Goal: Navigation & Orientation: Find specific page/section

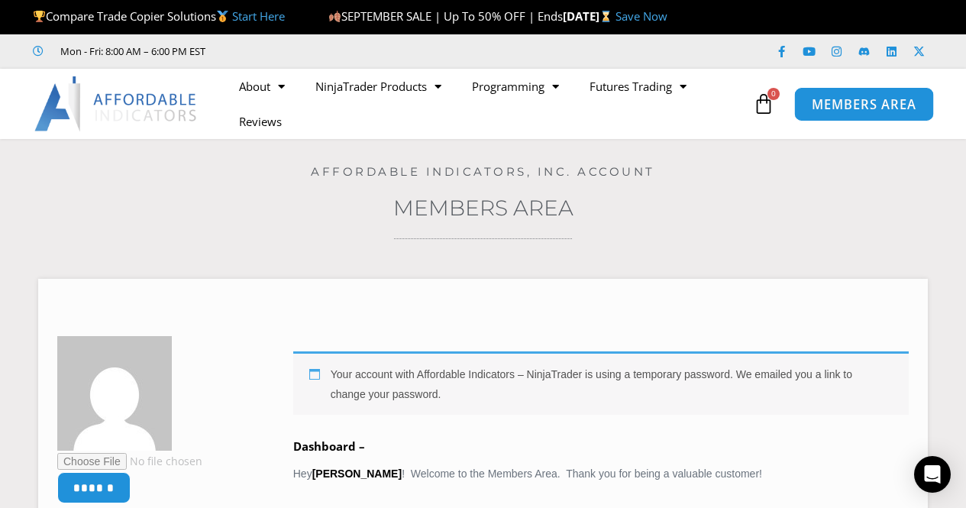
click at [867, 98] on span "MEMBERS AREA" at bounding box center [864, 104] width 105 height 13
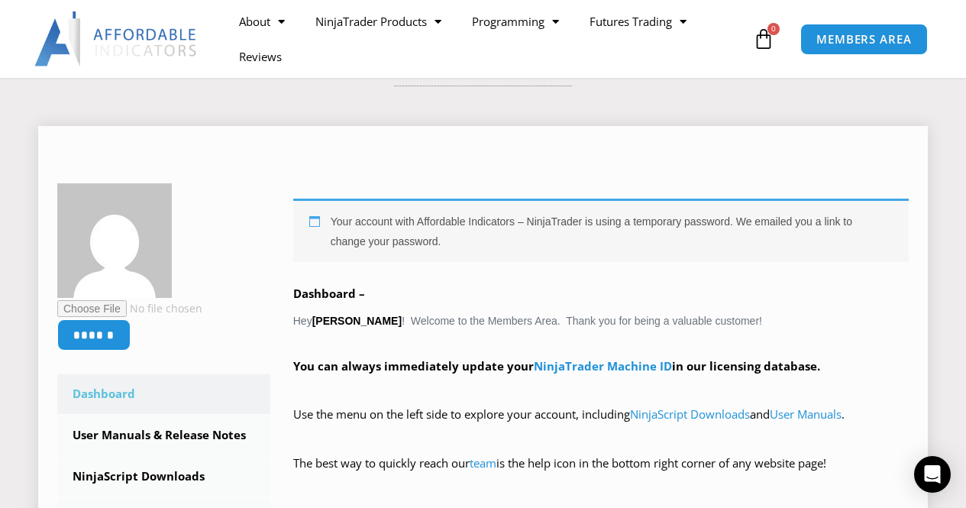
scroll to position [191, 0]
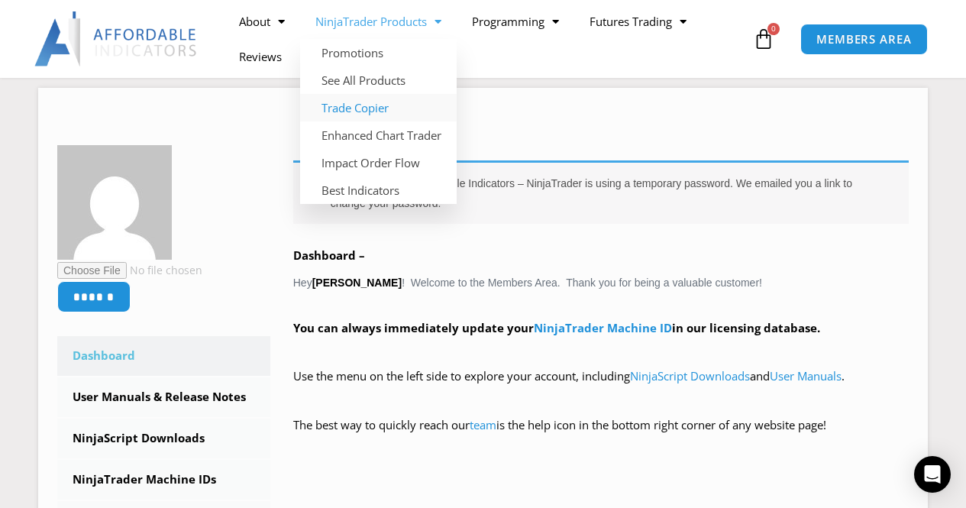
click at [355, 111] on link "Trade Copier" at bounding box center [378, 107] width 157 height 27
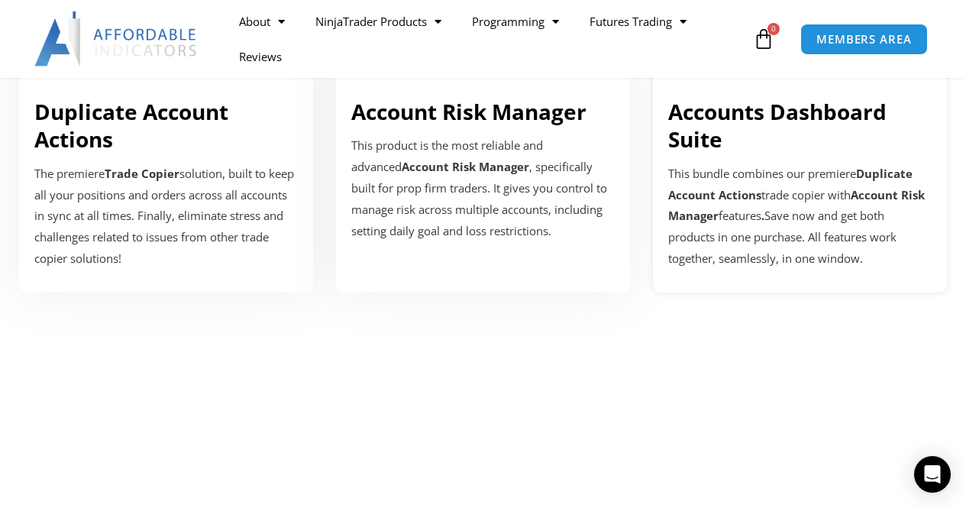
scroll to position [629, 0]
click at [764, 166] on div "This bundle combines our premiere Duplicate Account Actions trade copier with A…" at bounding box center [799, 216] width 263 height 106
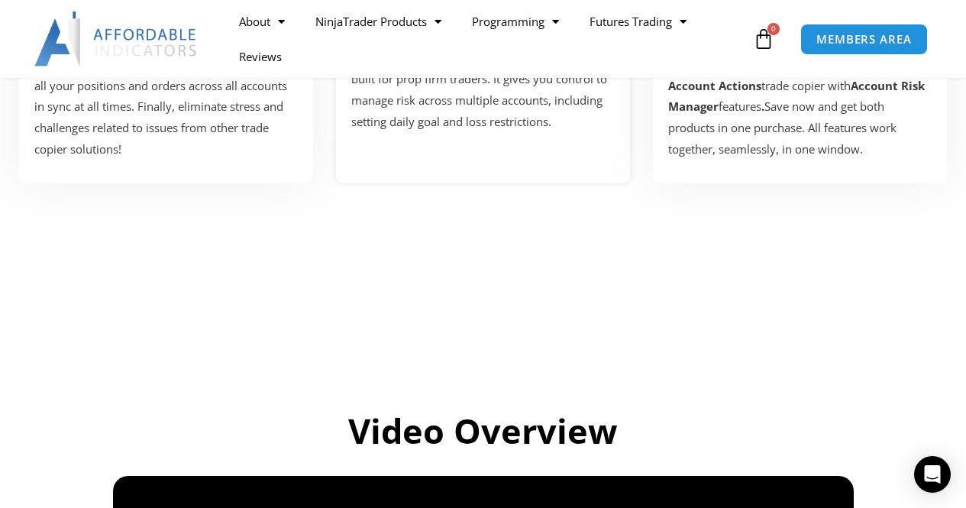
scroll to position [769, 0]
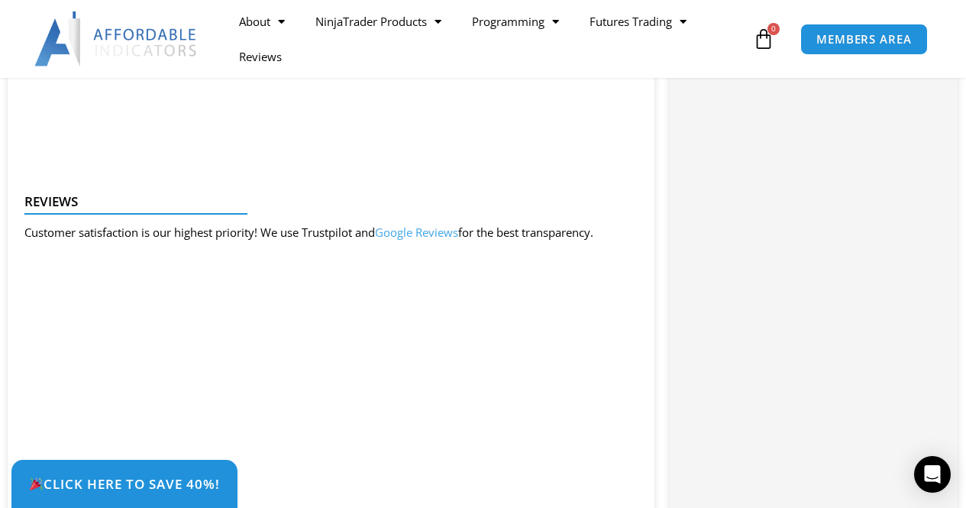
scroll to position [2114, 0]
click at [897, 34] on span "MEMBERS AREA" at bounding box center [864, 39] width 105 height 13
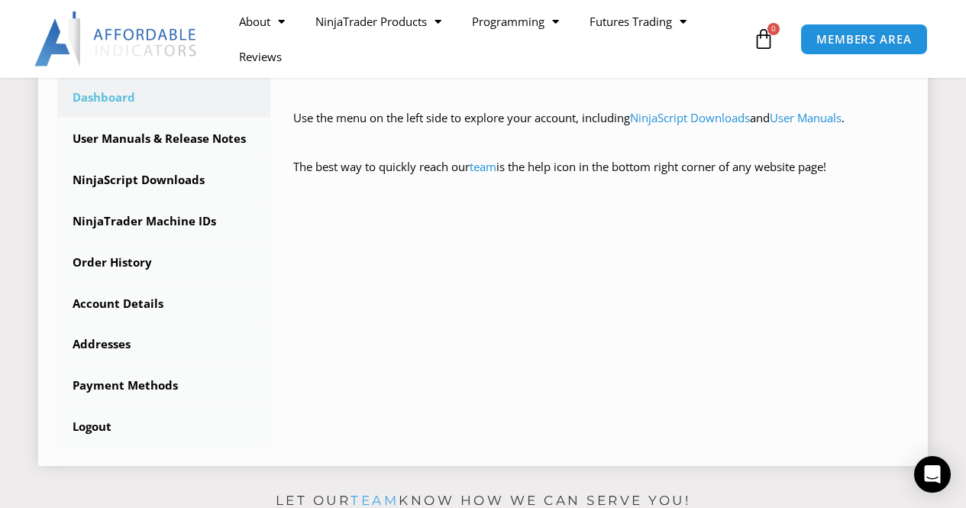
scroll to position [450, 0]
click at [126, 312] on link "Account Details" at bounding box center [163, 303] width 213 height 40
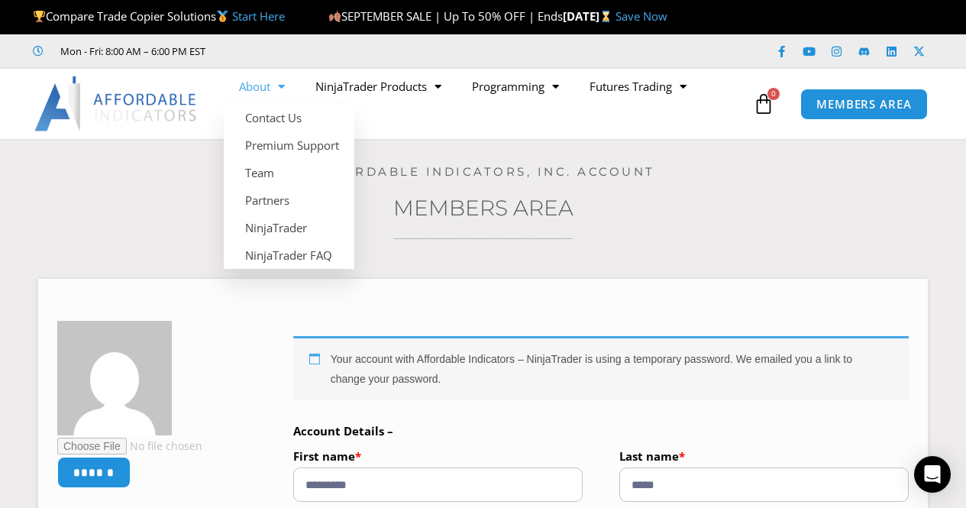
click at [278, 87] on span "Menu" at bounding box center [277, 86] width 15 height 27
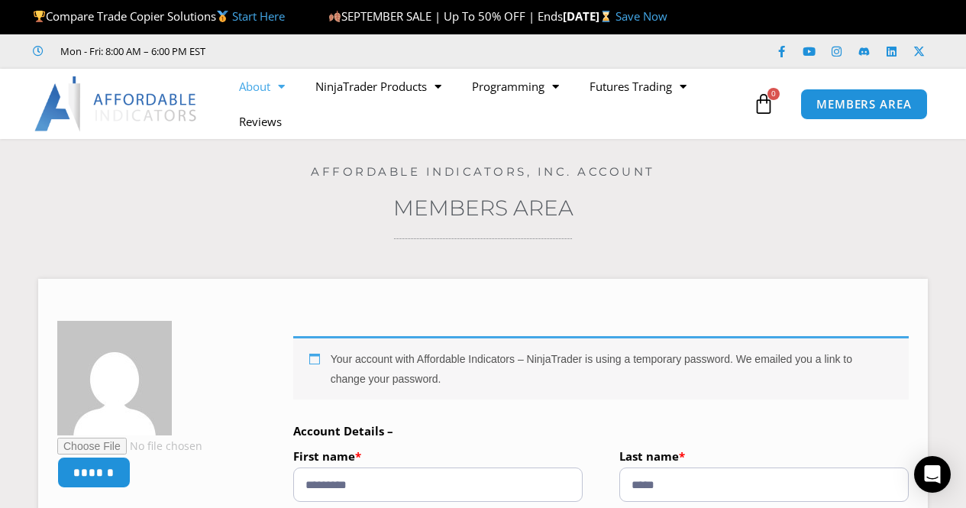
click at [278, 87] on span "Menu" at bounding box center [277, 86] width 15 height 27
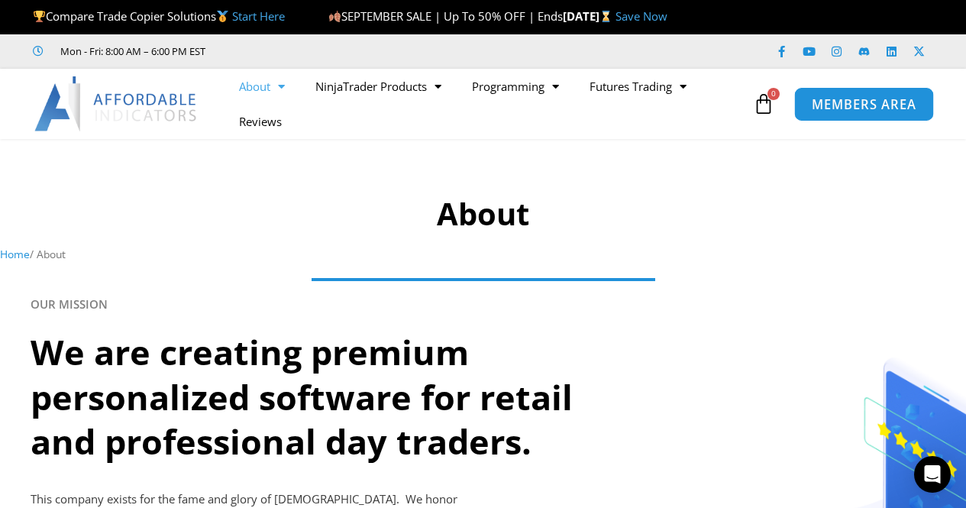
click at [835, 111] on span "MEMBERS AREA" at bounding box center [864, 104] width 105 height 13
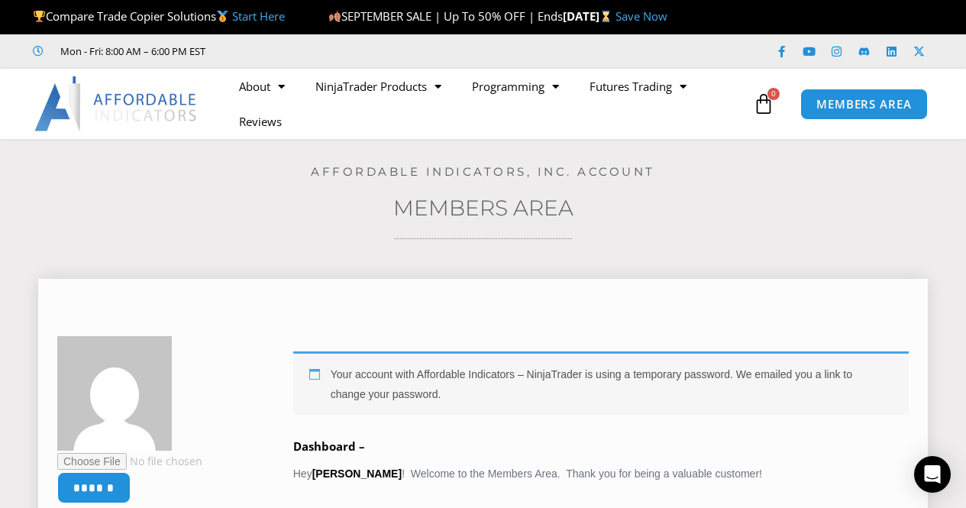
drag, startPoint x: 444, startPoint y: 105, endPoint x: 438, endPoint y: 418, distance: 312.4
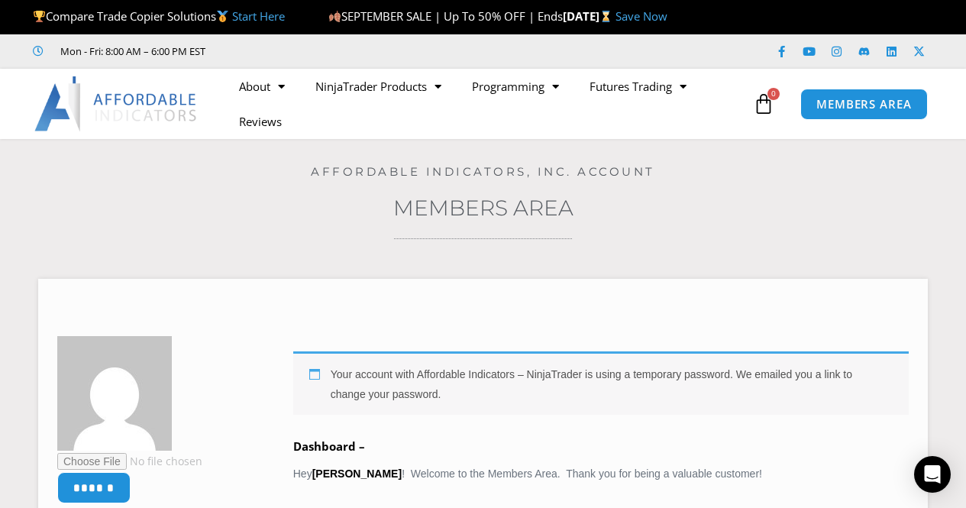
click at [170, 113] on img at bounding box center [116, 103] width 164 height 55
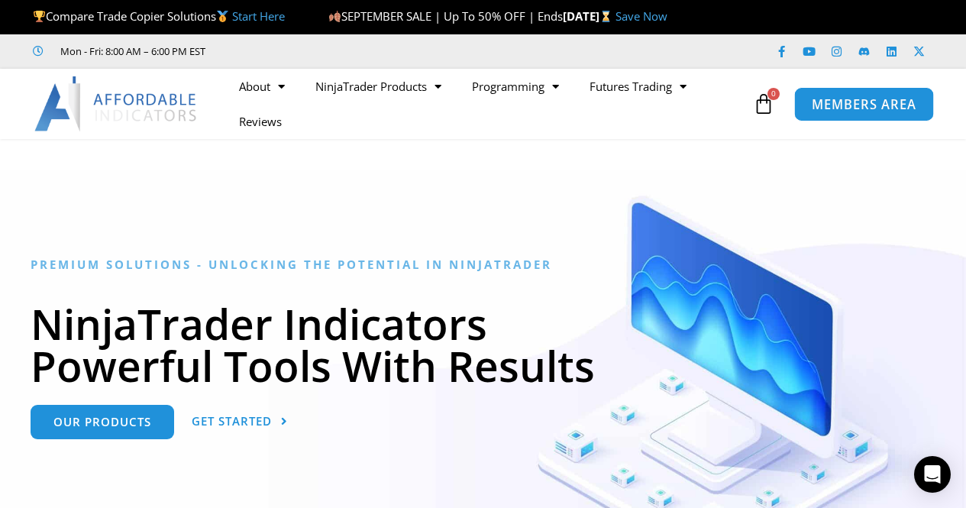
click at [860, 108] on span "MEMBERS AREA" at bounding box center [864, 104] width 105 height 13
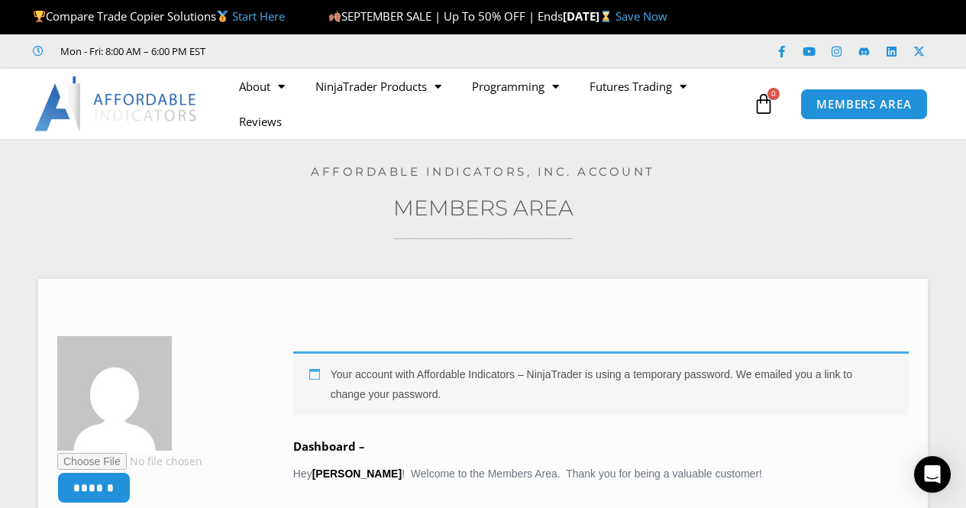
click at [487, 206] on link "Members Area" at bounding box center [483, 208] width 180 height 26
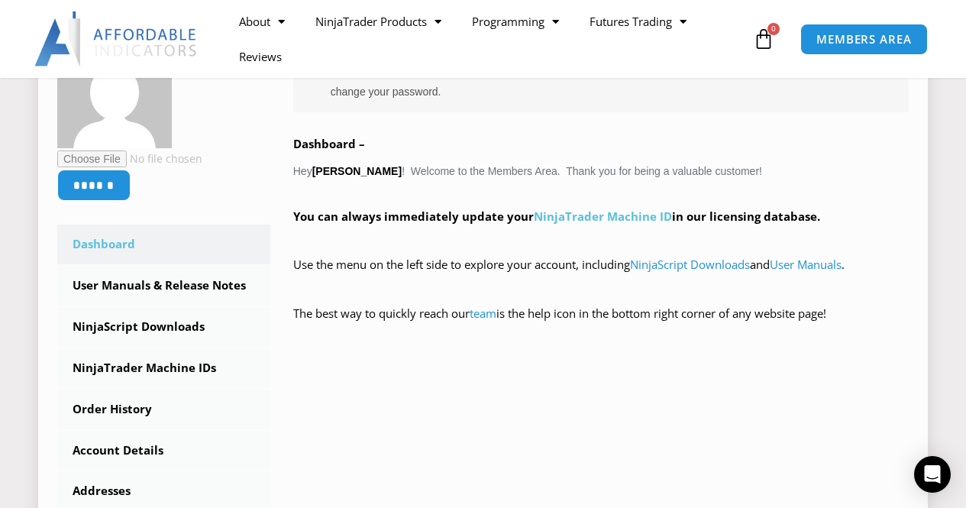
scroll to position [311, 0]
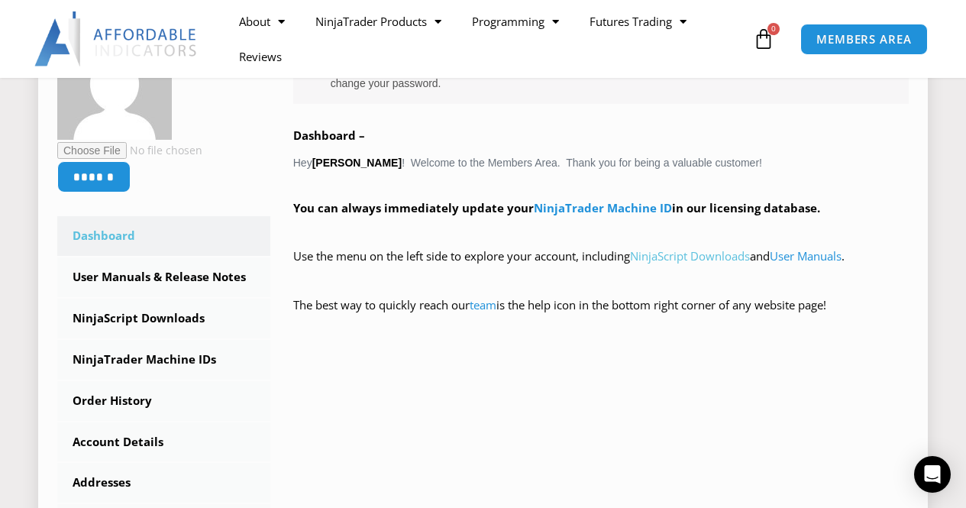
click at [708, 260] on link "NinjaScript Downloads" at bounding box center [690, 255] width 120 height 15
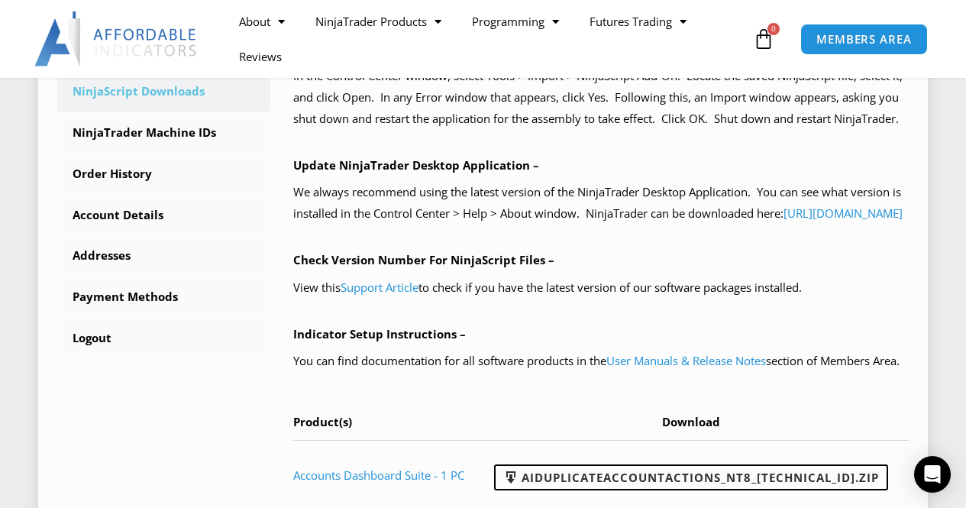
scroll to position [524, 0]
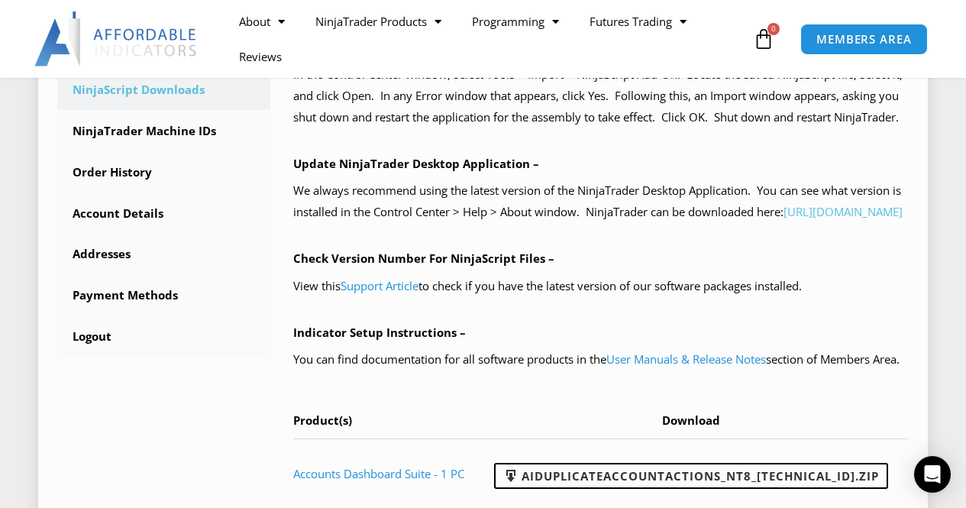
click at [783, 219] on link "[URL][DOMAIN_NAME]" at bounding box center [842, 211] width 119 height 15
